Goal: Task Accomplishment & Management: Manage account settings

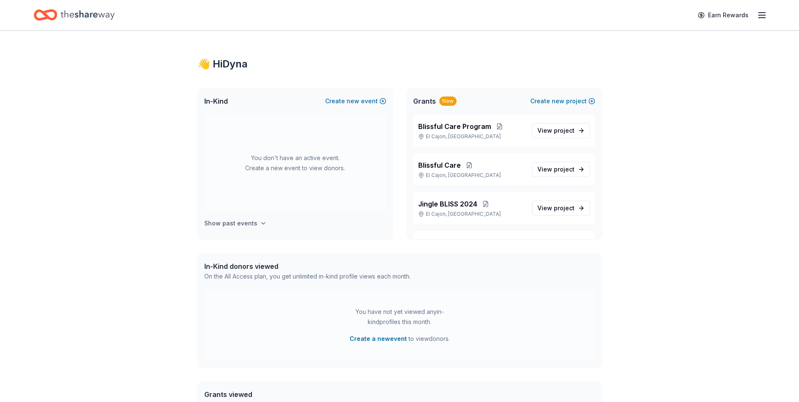
click at [250, 222] on h4 "Show past events" at bounding box center [230, 223] width 53 height 10
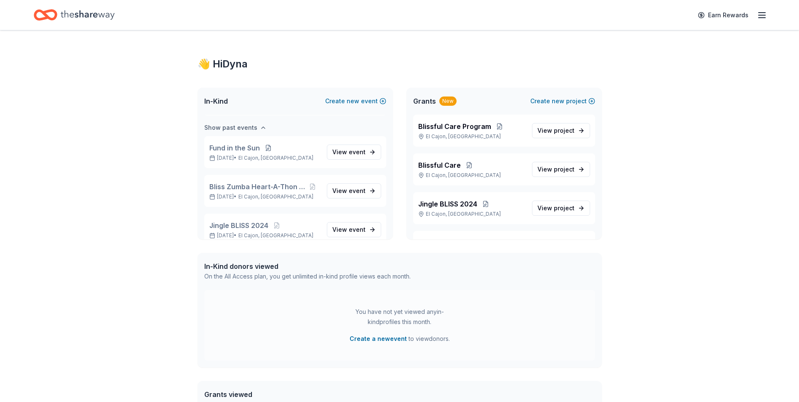
scroll to position [97, 0]
click at [243, 150] on span "Fund in the Sun" at bounding box center [234, 146] width 51 height 10
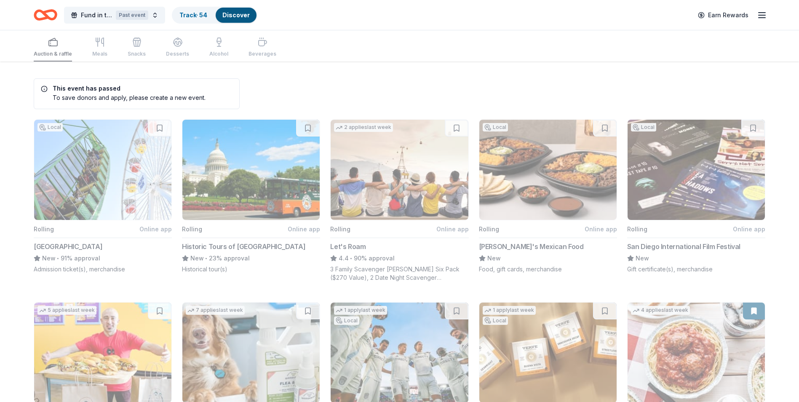
click at [97, 55] on div "Auction & raffle Meals Snacks Desserts Alcohol Beverages" at bounding box center [155, 48] width 243 height 28
click at [760, 20] on icon "button" at bounding box center [762, 15] width 10 height 10
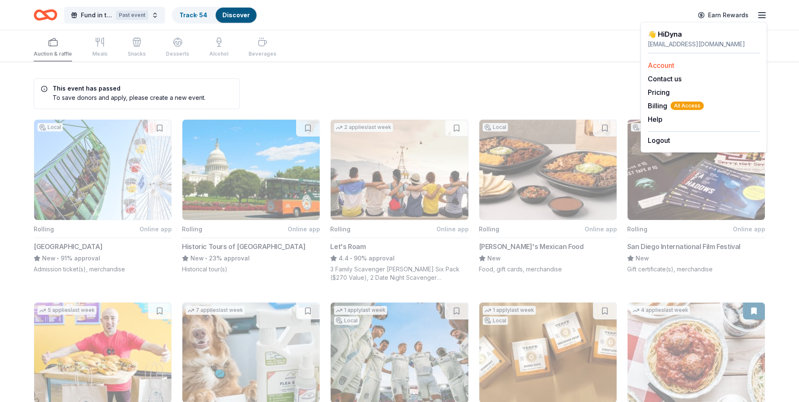
click at [669, 67] on link "Account" at bounding box center [661, 65] width 27 height 8
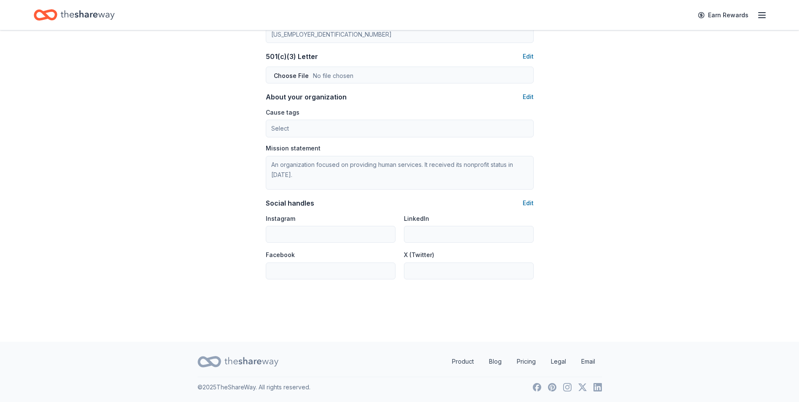
scroll to position [441, 0]
click at [757, 15] on icon "button" at bounding box center [762, 15] width 10 height 10
click at [671, 64] on link "Account" at bounding box center [661, 65] width 27 height 8
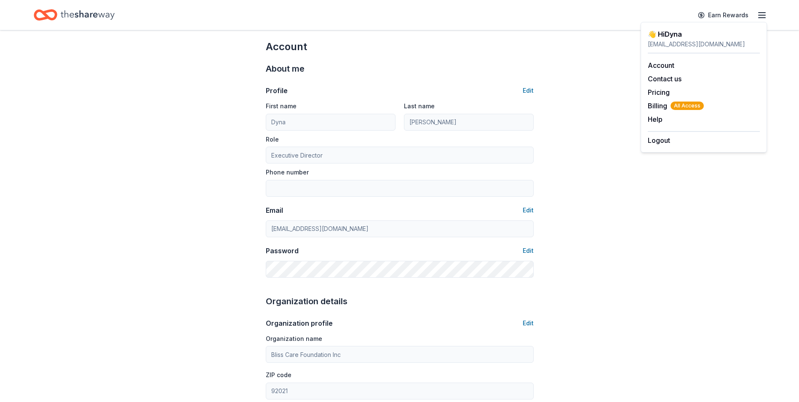
scroll to position [0, 0]
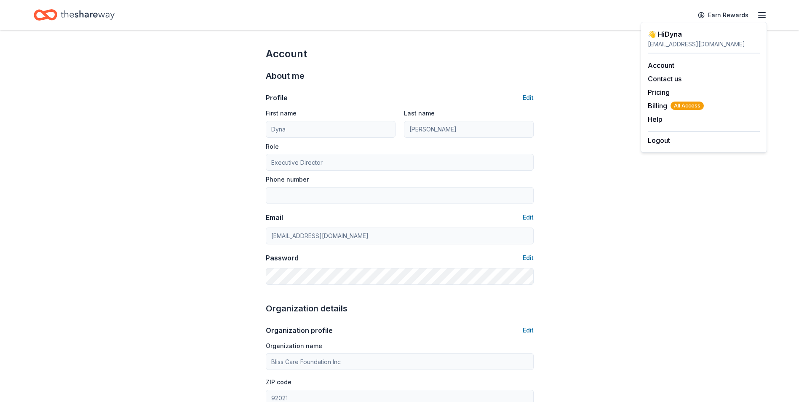
drag, startPoint x: 546, startPoint y: 85, endPoint x: 187, endPoint y: 9, distance: 366.3
click at [546, 85] on div "Account About me Profile Edit First name [PERSON_NAME] Last name [PERSON_NAME] …" at bounding box center [399, 406] width 295 height 752
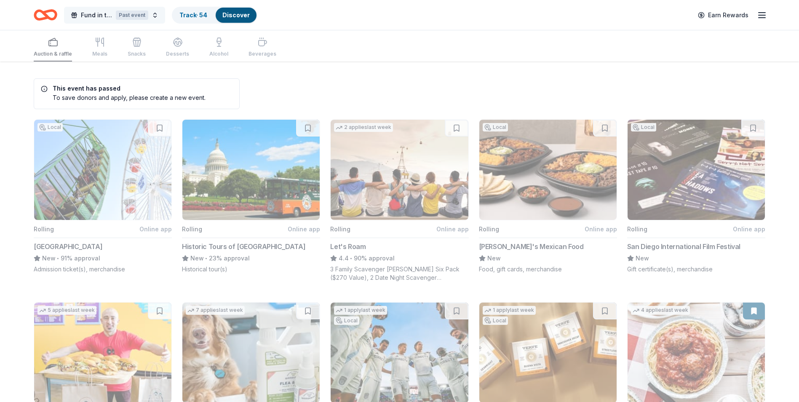
click at [85, 21] on button "Fund in the Sun Past event" at bounding box center [114, 15] width 101 height 17
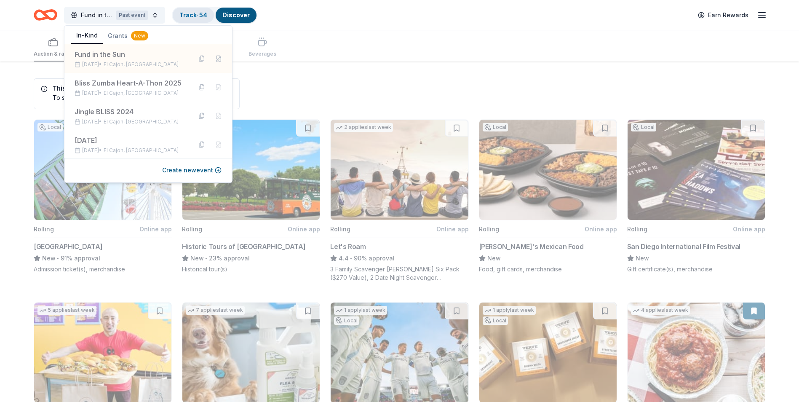
click at [188, 16] on link "Track · 54" at bounding box center [193, 14] width 28 height 7
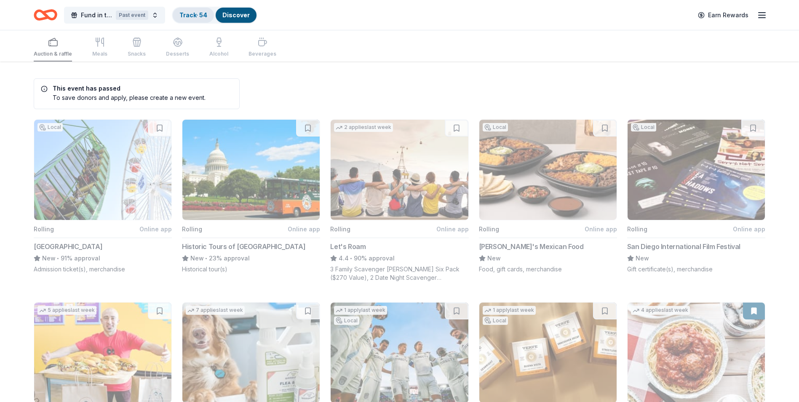
click at [190, 15] on link "Track · 54" at bounding box center [193, 14] width 28 height 7
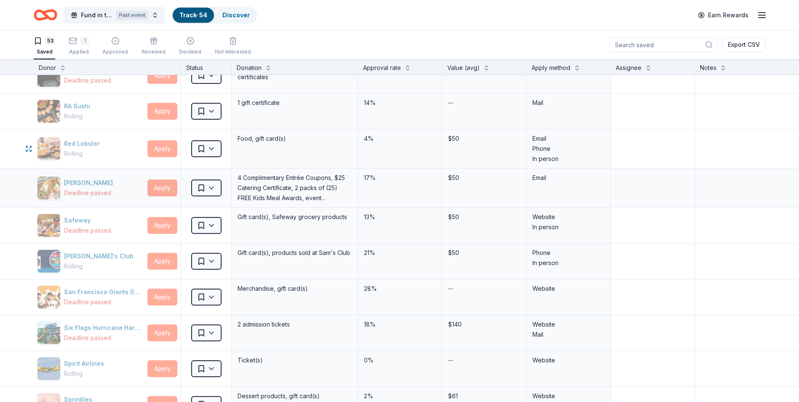
scroll to position [1010, 0]
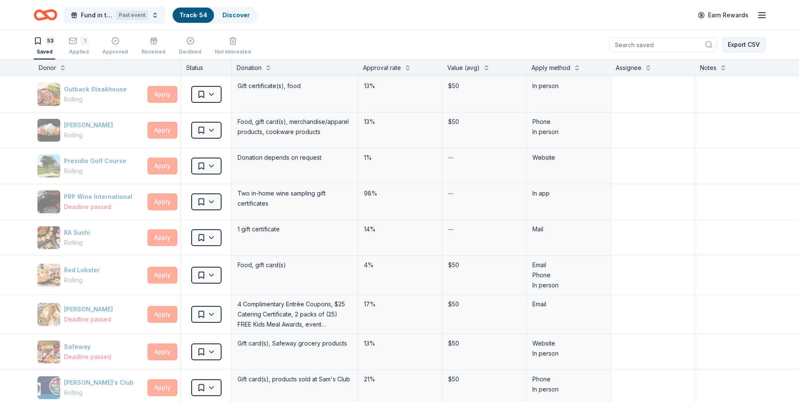
click at [753, 45] on button "Export CSV" at bounding box center [743, 44] width 43 height 15
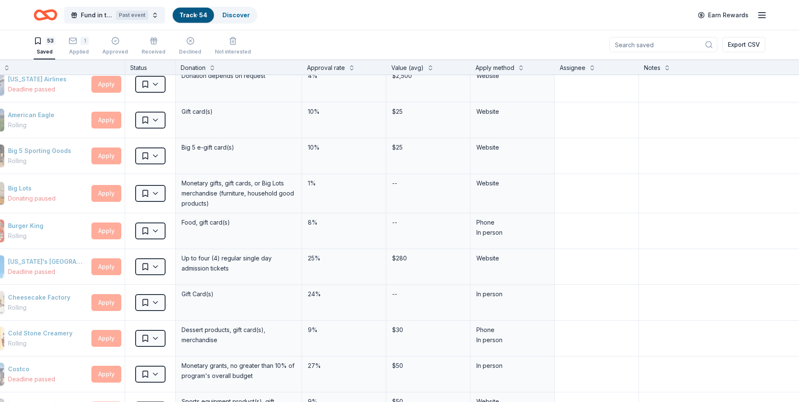
scroll to position [0, 62]
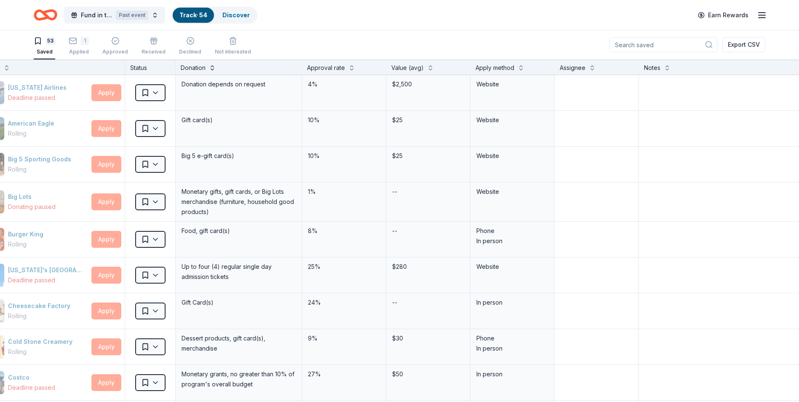
click at [209, 68] on button at bounding box center [212, 67] width 7 height 8
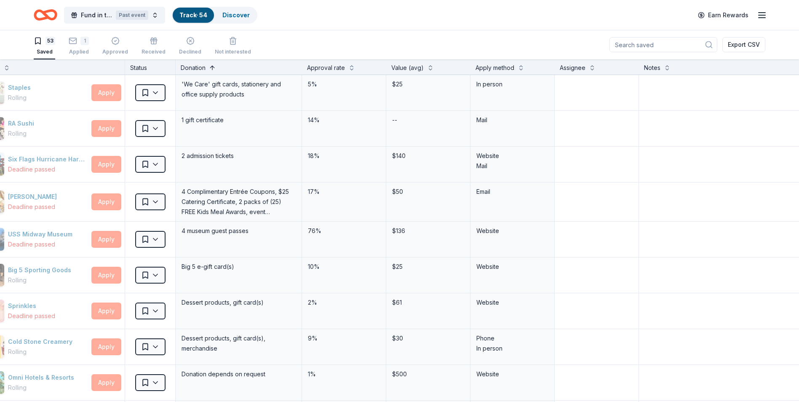
click at [209, 68] on button at bounding box center [212, 67] width 7 height 8
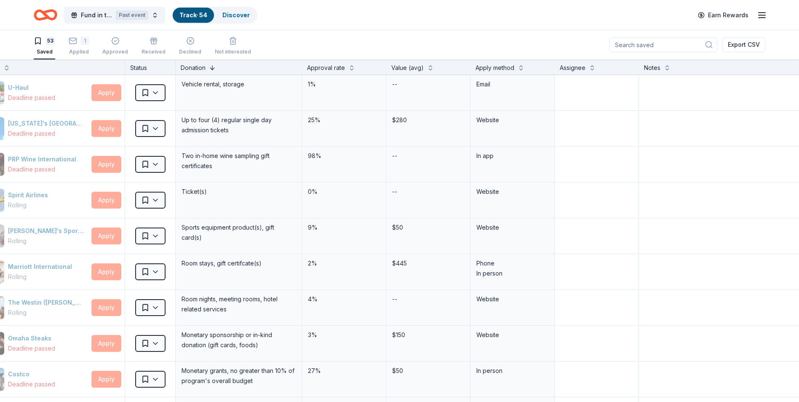
click at [209, 68] on button at bounding box center [212, 67] width 7 height 8
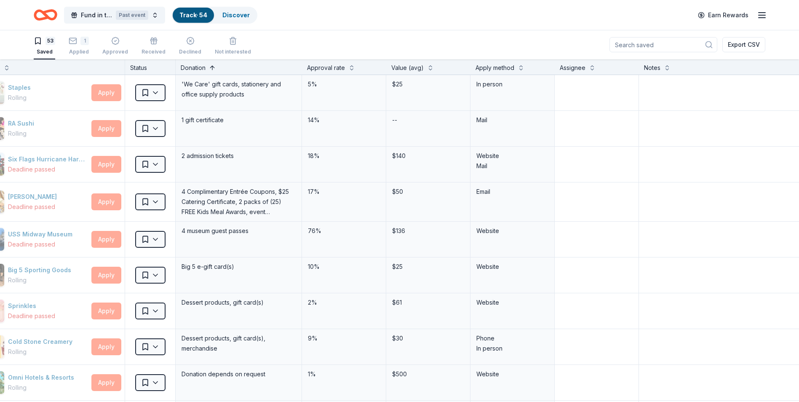
click at [209, 68] on button at bounding box center [212, 67] width 7 height 8
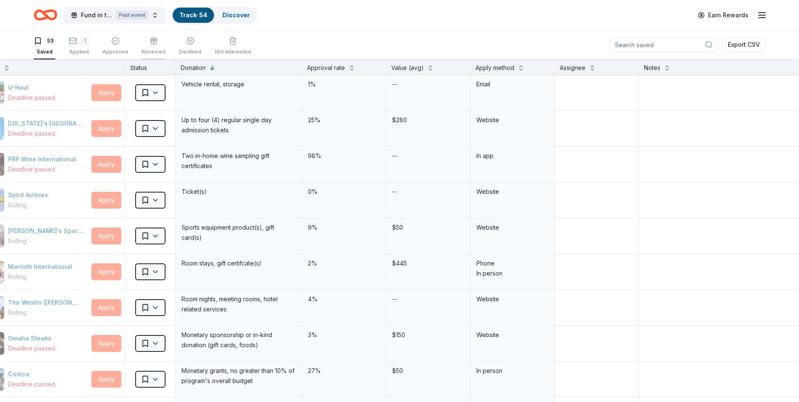
click at [152, 48] on div "Received" at bounding box center [153, 51] width 24 height 7
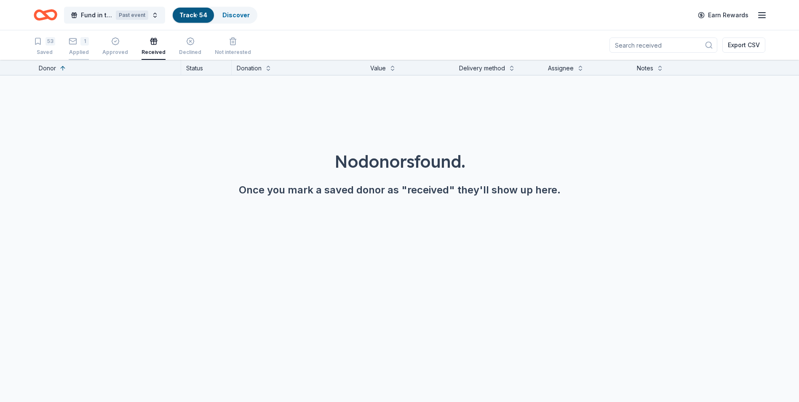
click at [78, 43] on div "1" at bounding box center [79, 41] width 20 height 8
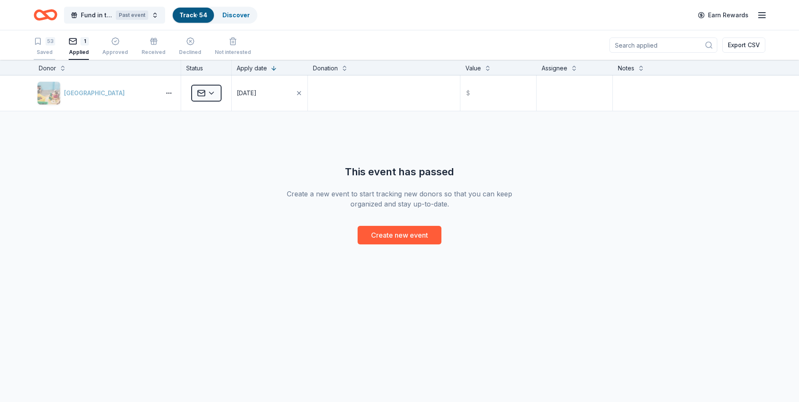
click at [44, 40] on div "53" at bounding box center [44, 41] width 21 height 8
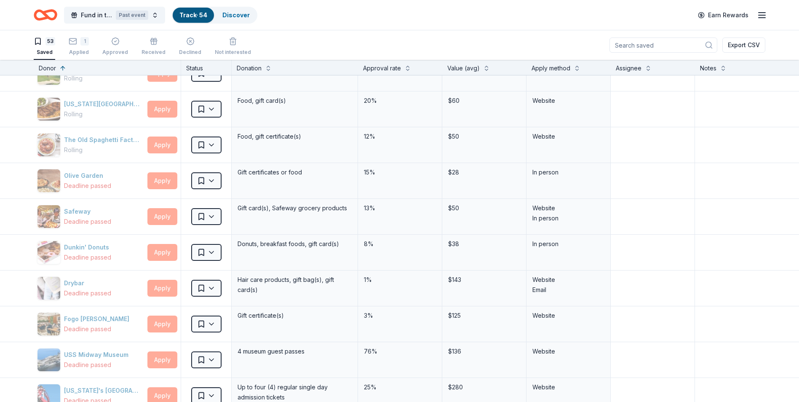
scroll to position [1010, 0]
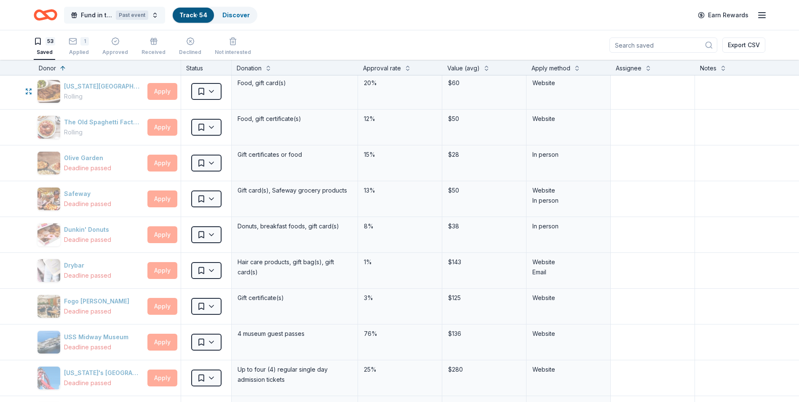
click at [155, 19] on button "Fund in the Sun Past event" at bounding box center [114, 15] width 101 height 17
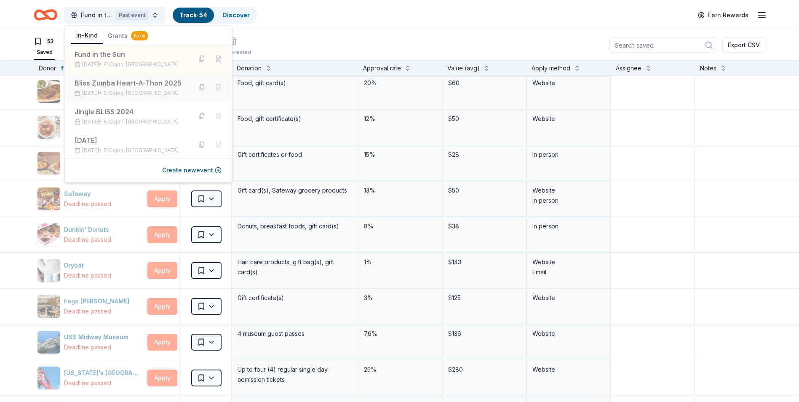
click at [128, 93] on span "El Cajon, [GEOGRAPHIC_DATA]" at bounding box center [141, 93] width 75 height 7
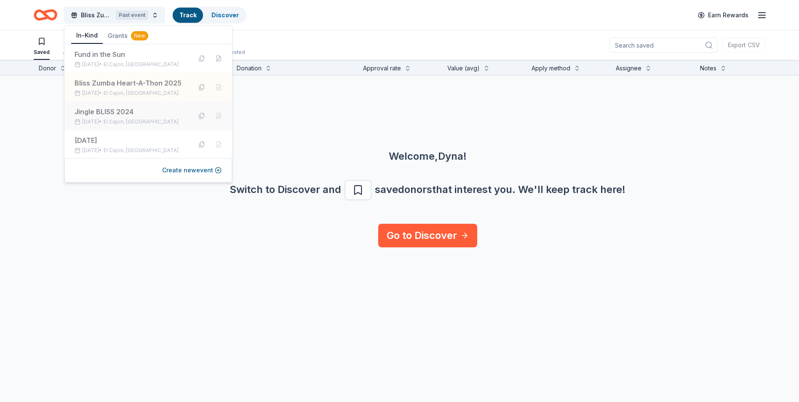
click at [123, 115] on div "Jingle BLISS 2024" at bounding box center [130, 112] width 110 height 10
click at [116, 140] on div "[DATE]" at bounding box center [130, 140] width 110 height 10
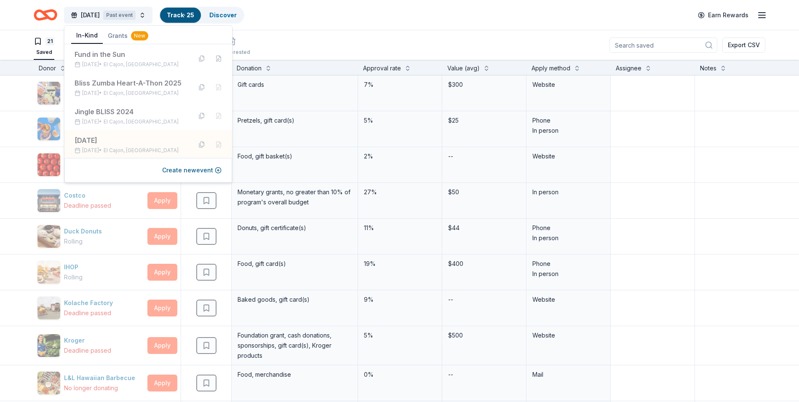
click at [331, 41] on div "21 Saved 4 Applied Approved Received Declined Not interested Export CSV" at bounding box center [399, 44] width 731 height 29
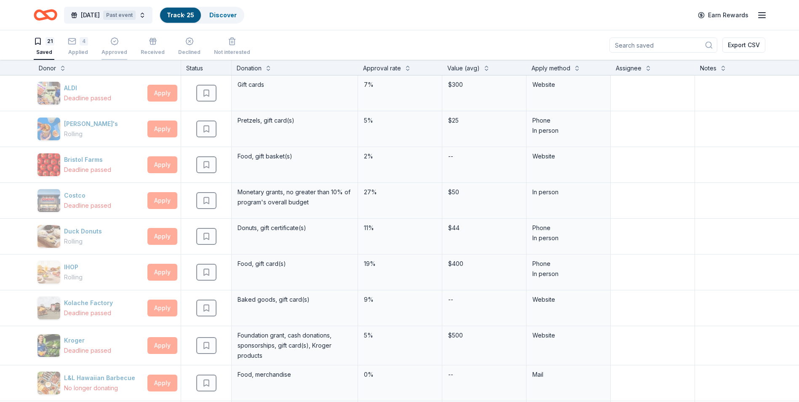
click at [116, 46] on div "Approved" at bounding box center [114, 46] width 26 height 19
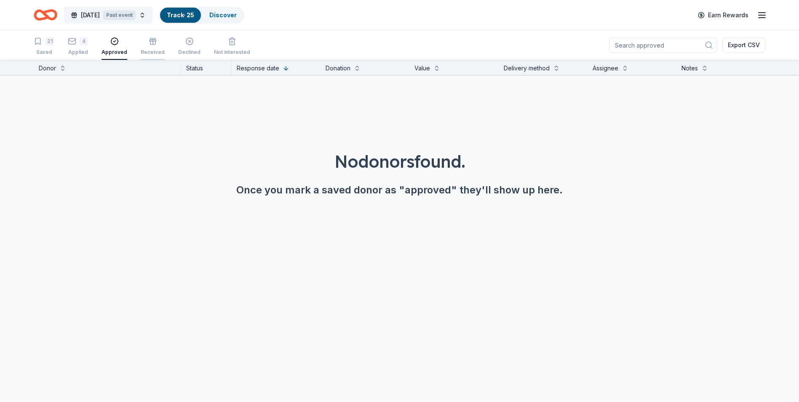
click at [155, 51] on div "Received" at bounding box center [153, 52] width 24 height 7
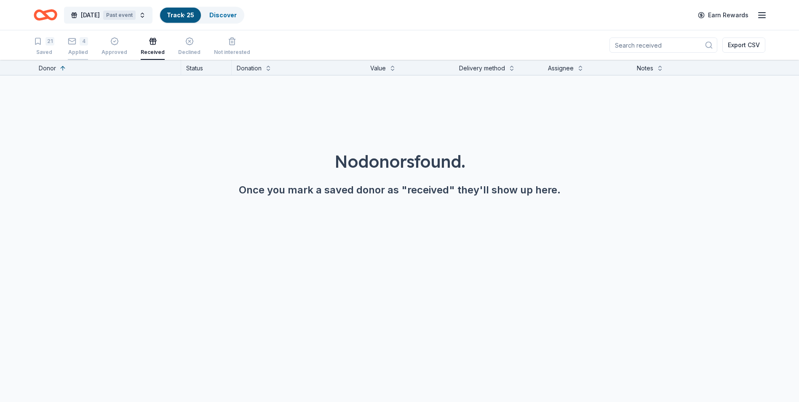
click at [78, 51] on div "Applied" at bounding box center [78, 52] width 20 height 7
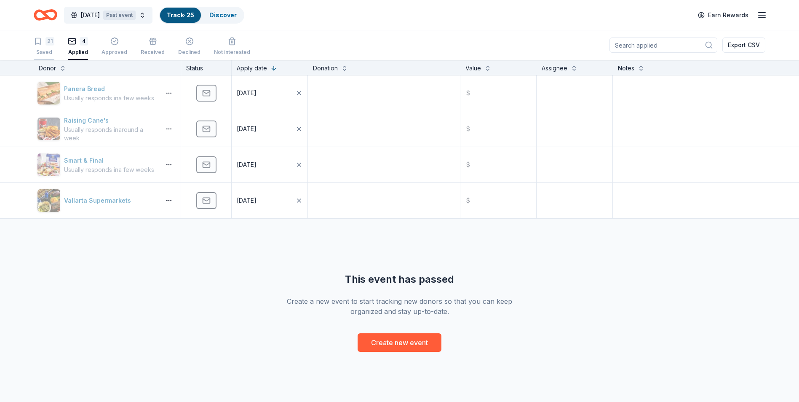
click at [37, 42] on icon "button" at bounding box center [38, 41] width 8 height 8
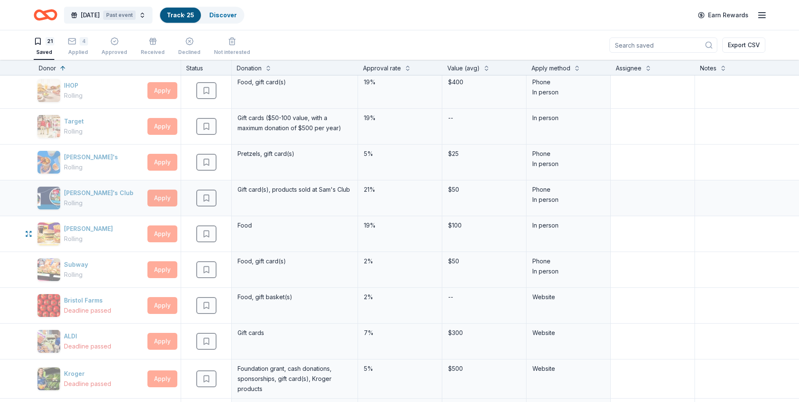
scroll to position [42, 0]
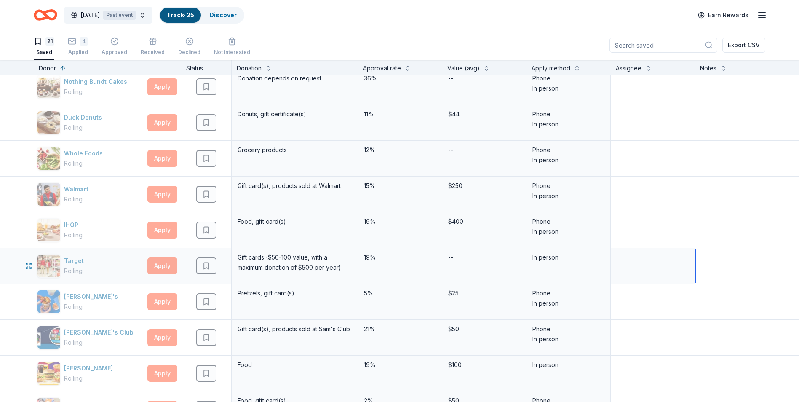
click at [725, 256] on textarea at bounding box center [758, 266] width 125 height 34
